Goal: Communication & Community: Answer question/provide support

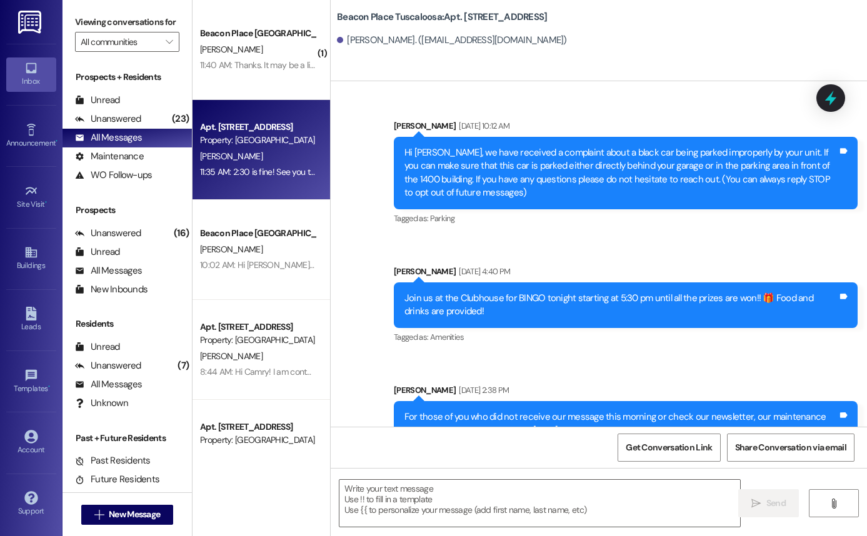
click at [234, 94] on div "Beacon Place Tuscaloosa Prospect [PERSON_NAME] 11:40 AM: Thanks. It may be a li…" at bounding box center [260, 50] width 137 height 100
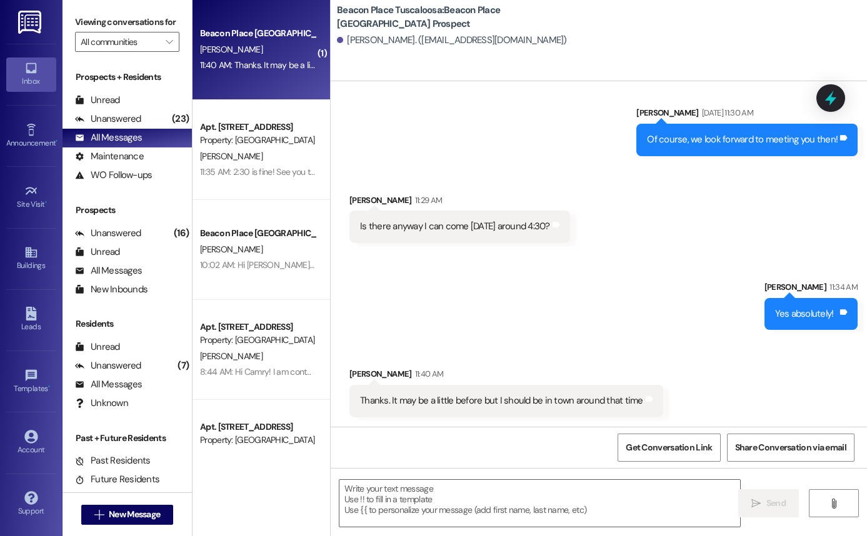
scroll to position [743, 0]
click at [480, 499] on textarea at bounding box center [539, 503] width 400 height 47
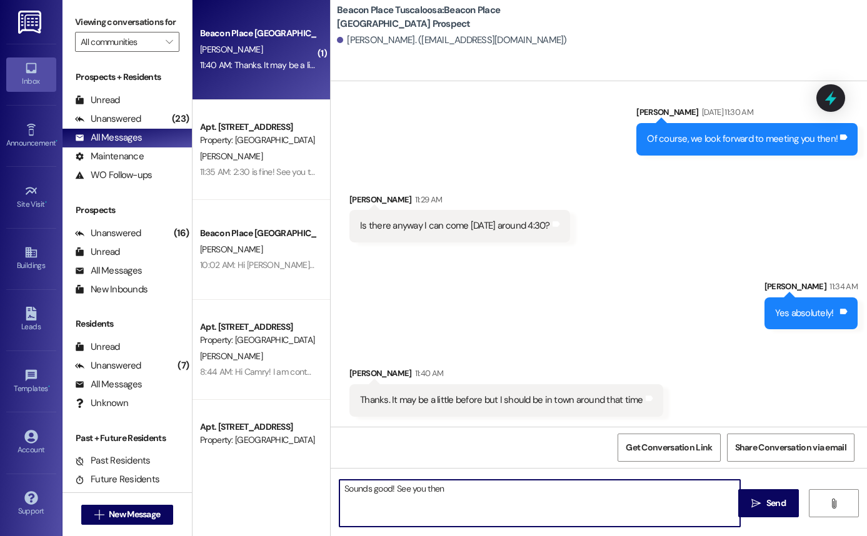
type textarea "Sounds good! See you then!"
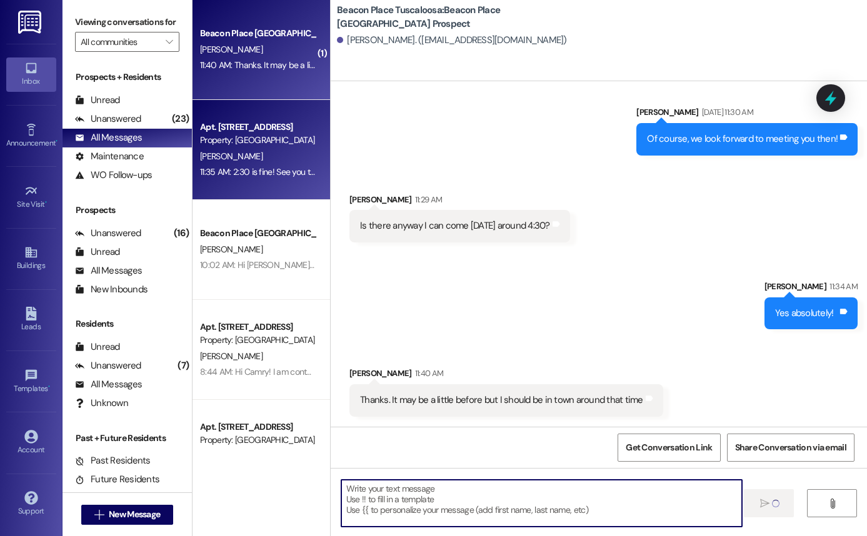
scroll to position [743, 0]
click at [245, 146] on div "Property: [GEOGRAPHIC_DATA] [GEOGRAPHIC_DATA]" at bounding box center [258, 140] width 116 height 13
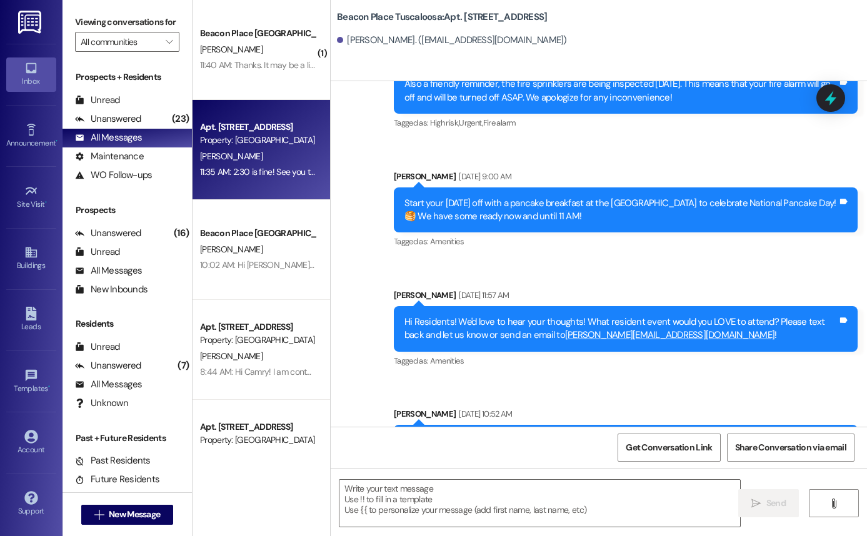
scroll to position [2879, 0]
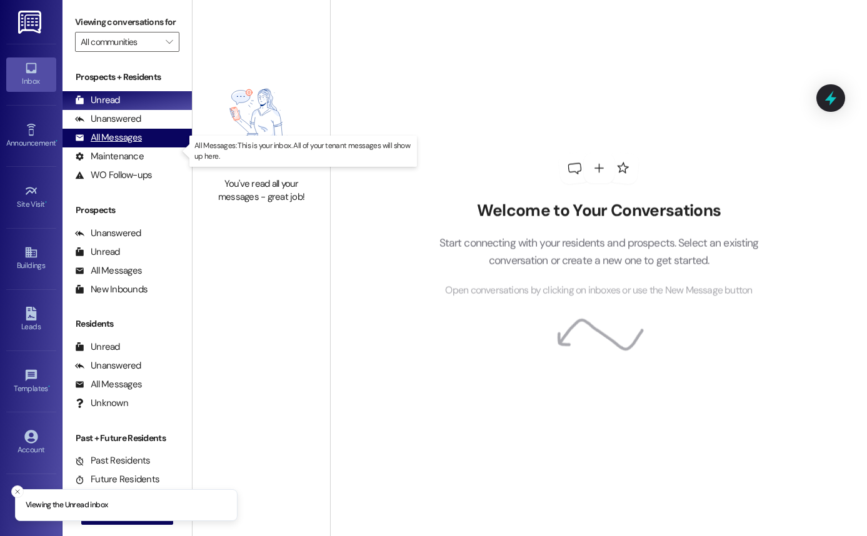
click at [124, 144] on div "All Messages" at bounding box center [108, 137] width 67 height 13
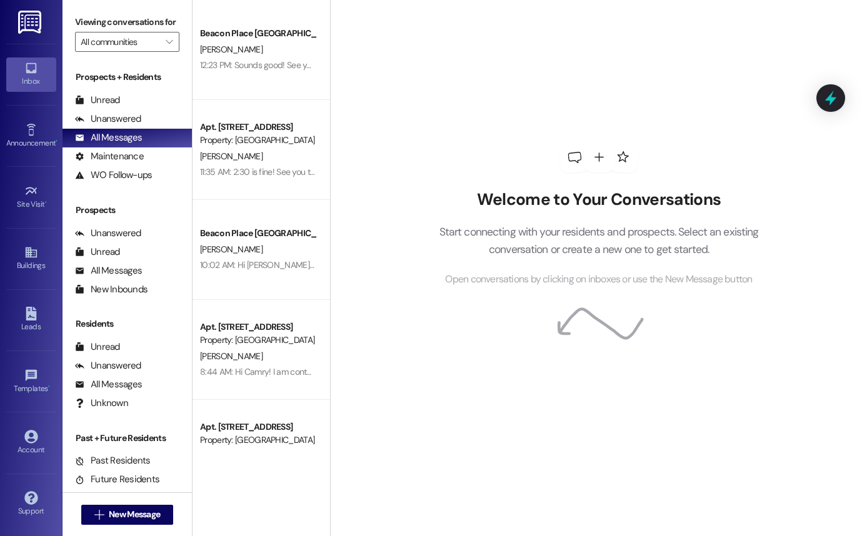
scroll to position [14, 0]
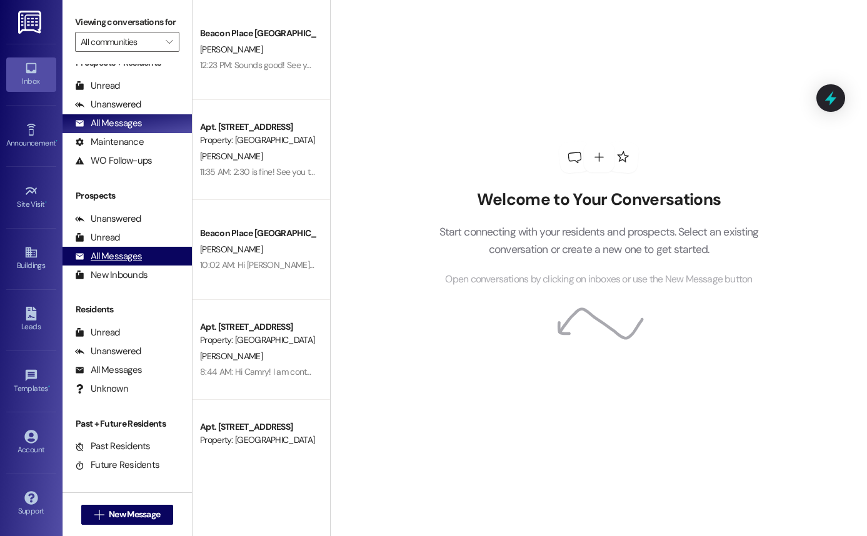
click at [123, 263] on div "All Messages" at bounding box center [108, 256] width 67 height 13
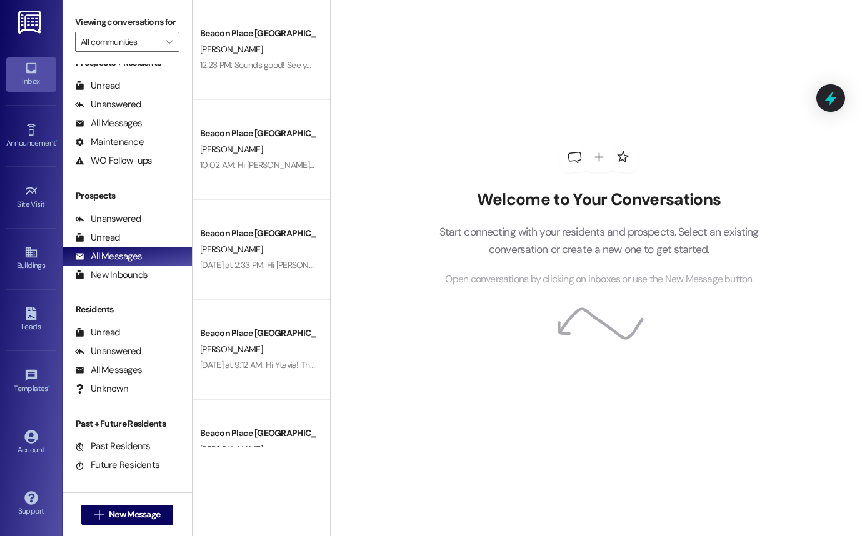
click at [114, 503] on div " New Message" at bounding box center [127, 514] width 92 height 31
click at [23, 311] on link "Leads" at bounding box center [31, 320] width 50 height 34
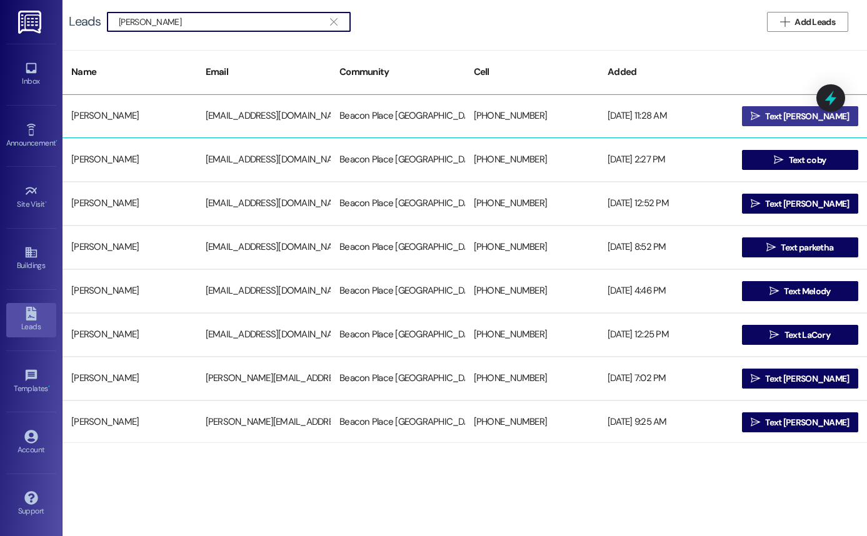
type input "[PERSON_NAME]"
click at [767, 112] on span " Text [PERSON_NAME]" at bounding box center [800, 116] width 104 height 19
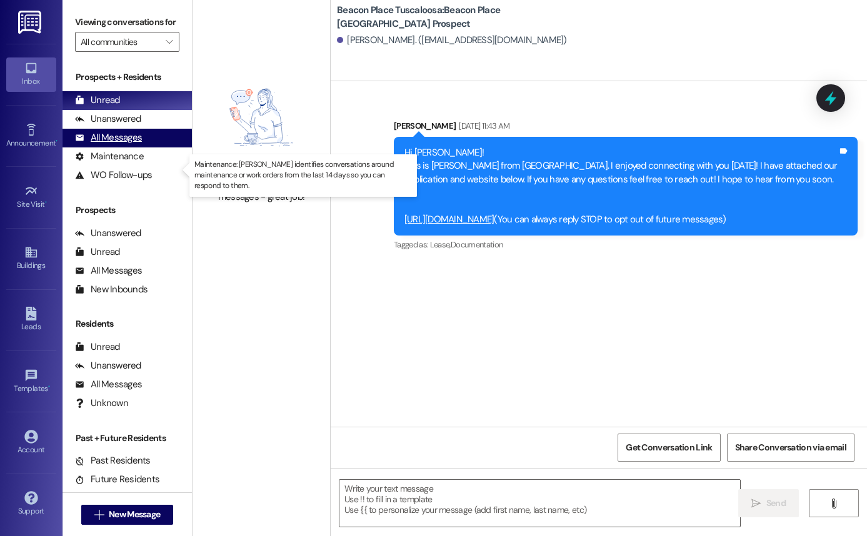
click at [132, 144] on div "All Messages" at bounding box center [108, 137] width 67 height 13
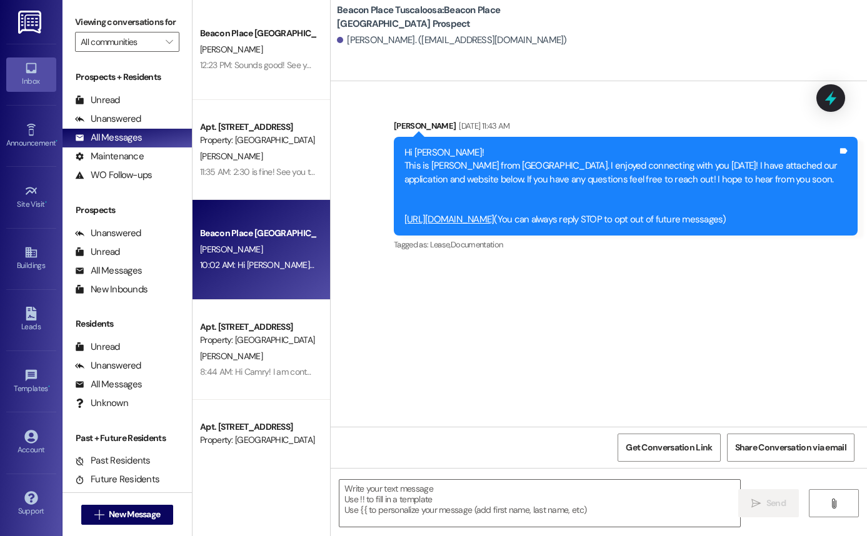
click at [282, 236] on div "Beacon Place [GEOGRAPHIC_DATA] Prospect" at bounding box center [258, 233] width 116 height 13
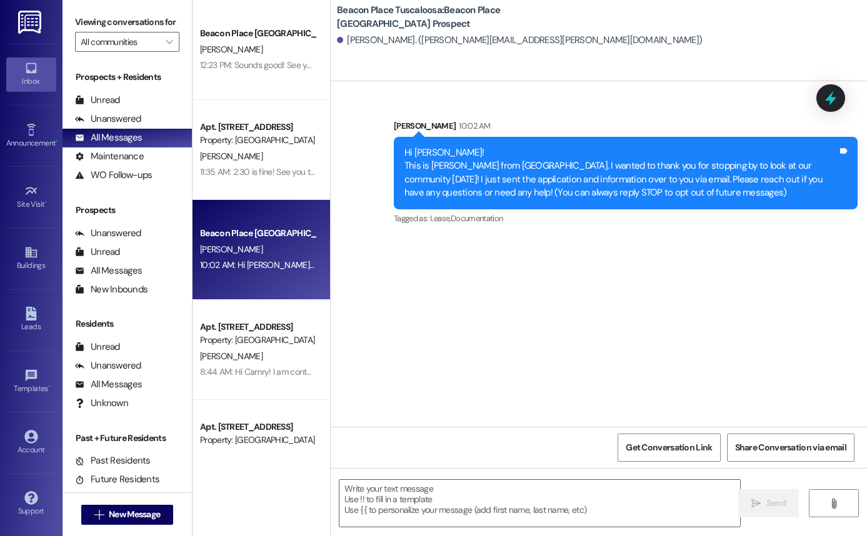
drag, startPoint x: 400, startPoint y: 152, endPoint x: 806, endPoint y: 198, distance: 408.1
click at [806, 198] on div "Hi [PERSON_NAME]! This is [PERSON_NAME] from [GEOGRAPHIC_DATA]. I wanted to tha…" at bounding box center [620, 173] width 433 height 54
copy div "Hi [PERSON_NAME]! This is [PERSON_NAME] from [GEOGRAPHIC_DATA]. I wanted to tha…"
click at [39, 334] on link "Leads" at bounding box center [31, 320] width 50 height 34
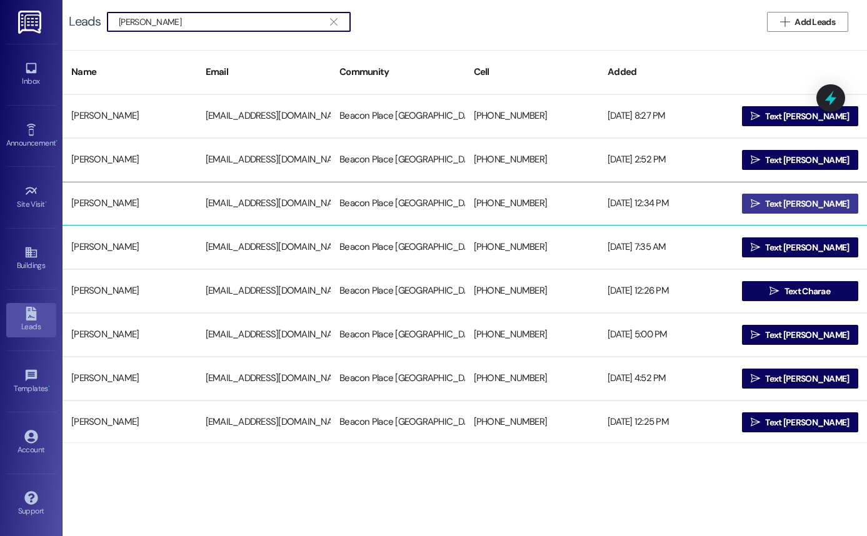
type input "[PERSON_NAME]"
click at [760, 207] on icon "" at bounding box center [754, 204] width 9 height 10
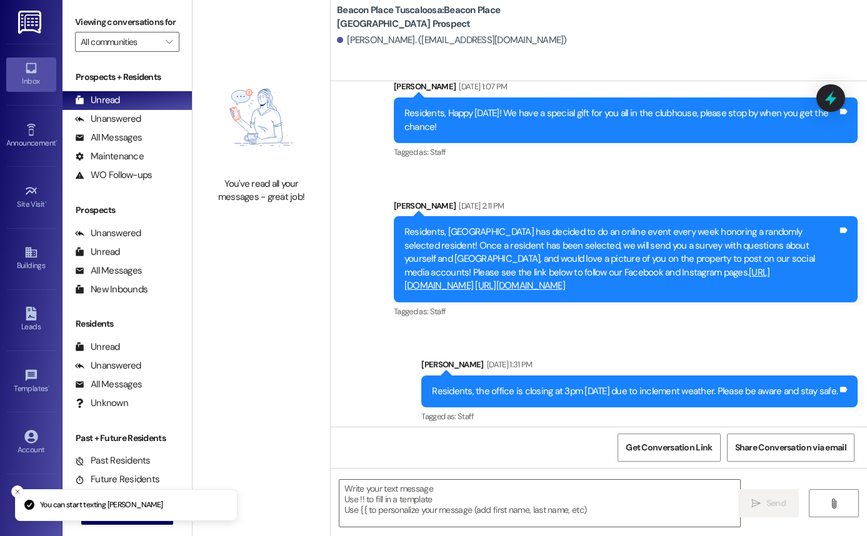
scroll to position [281, 0]
